Goal: Navigation & Orientation: Find specific page/section

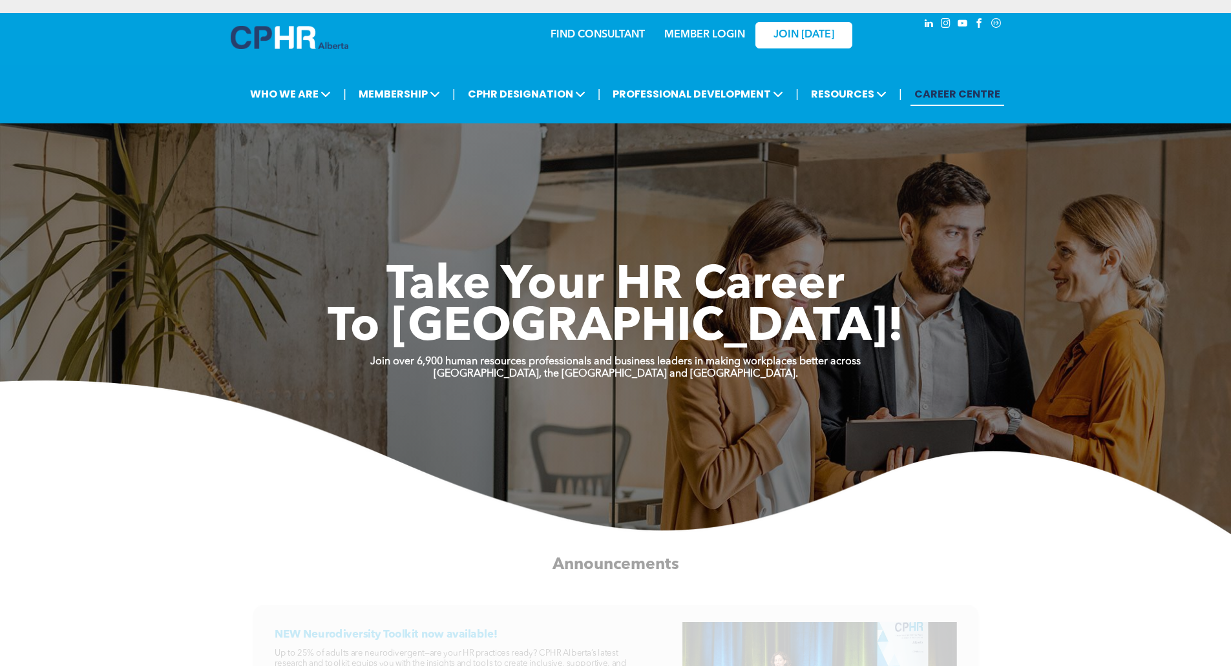
click at [690, 36] on link "MEMBER LOGIN" at bounding box center [704, 35] width 81 height 10
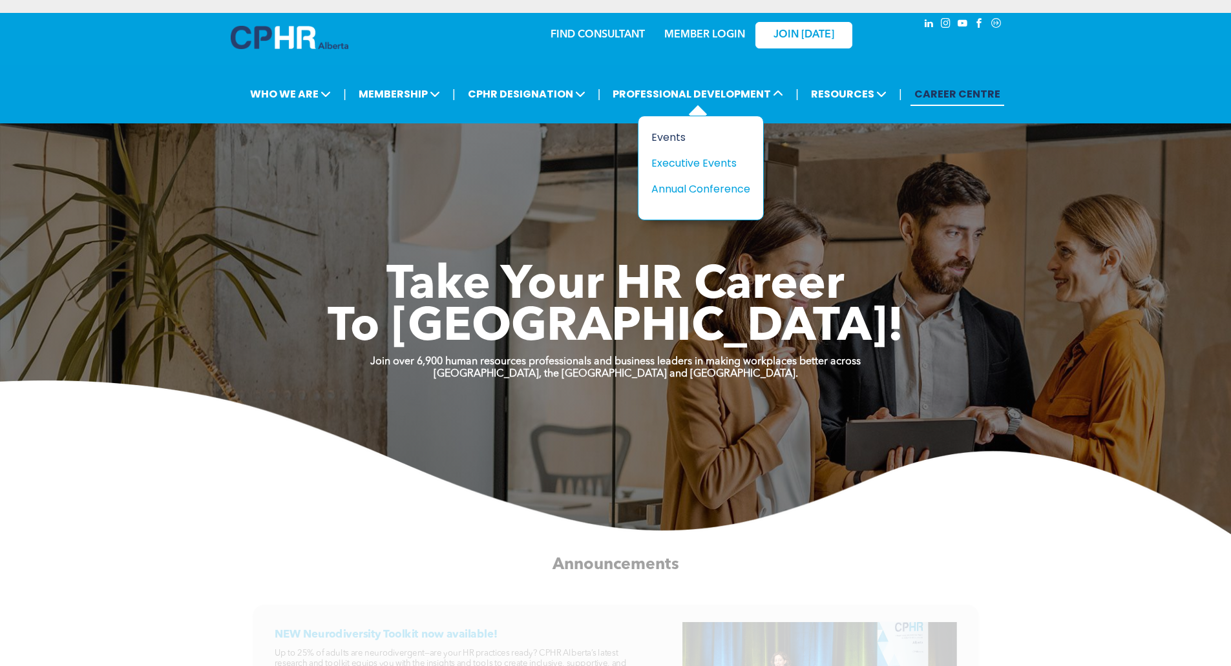
click at [676, 135] on div "Events" at bounding box center [695, 137] width 89 height 16
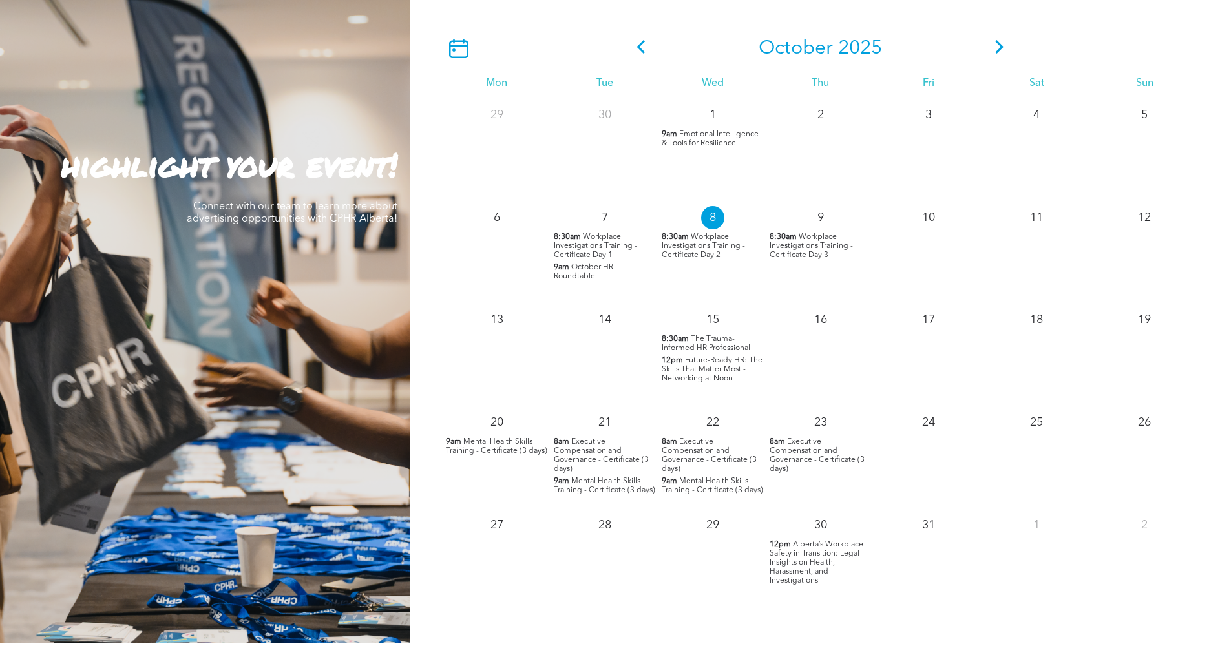
scroll to position [1228, 0]
